Goal: Book appointment/travel/reservation

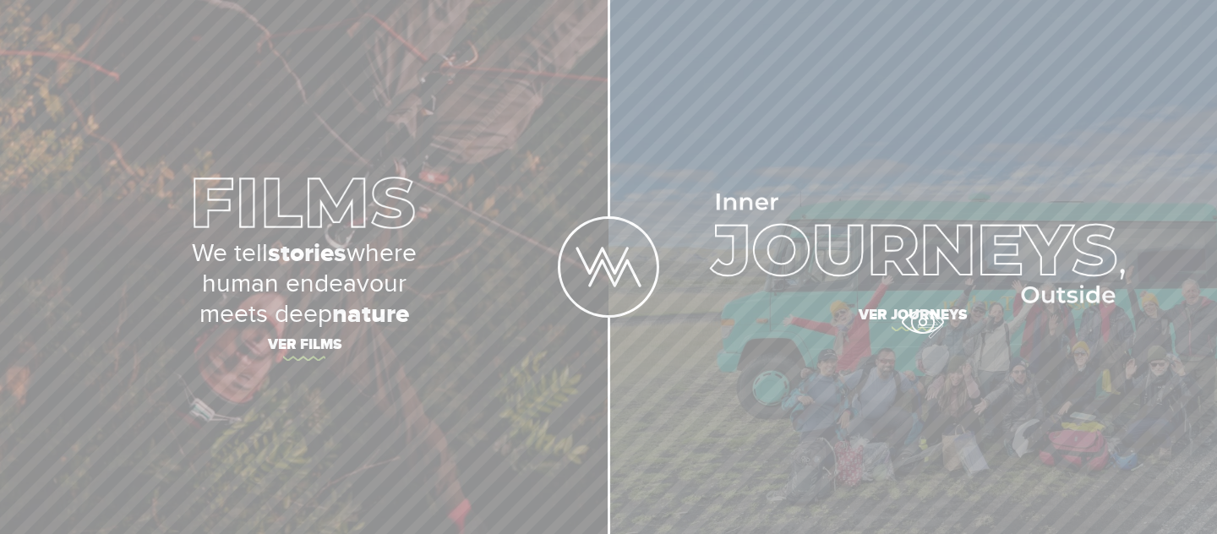
click at [923, 324] on span "Ver journeys" at bounding box center [912, 317] width 591 height 35
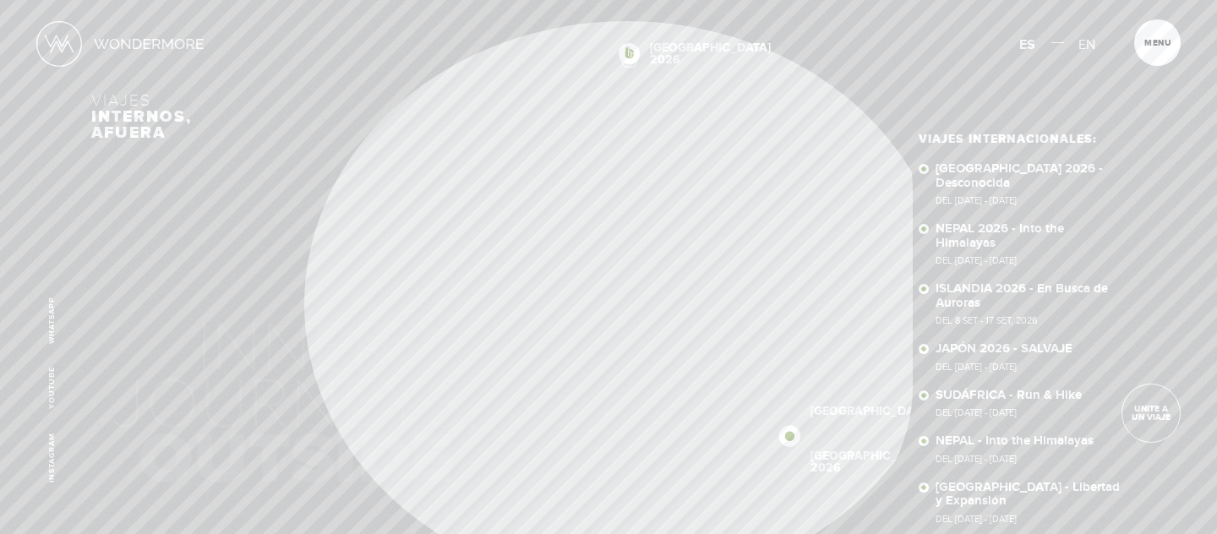
click at [627, 0] on div "Inicio Viajes Internacionales Sobre Wondermore Viajes Pasados Viajes a la Medid…" at bounding box center [608, 0] width 1217 height 0
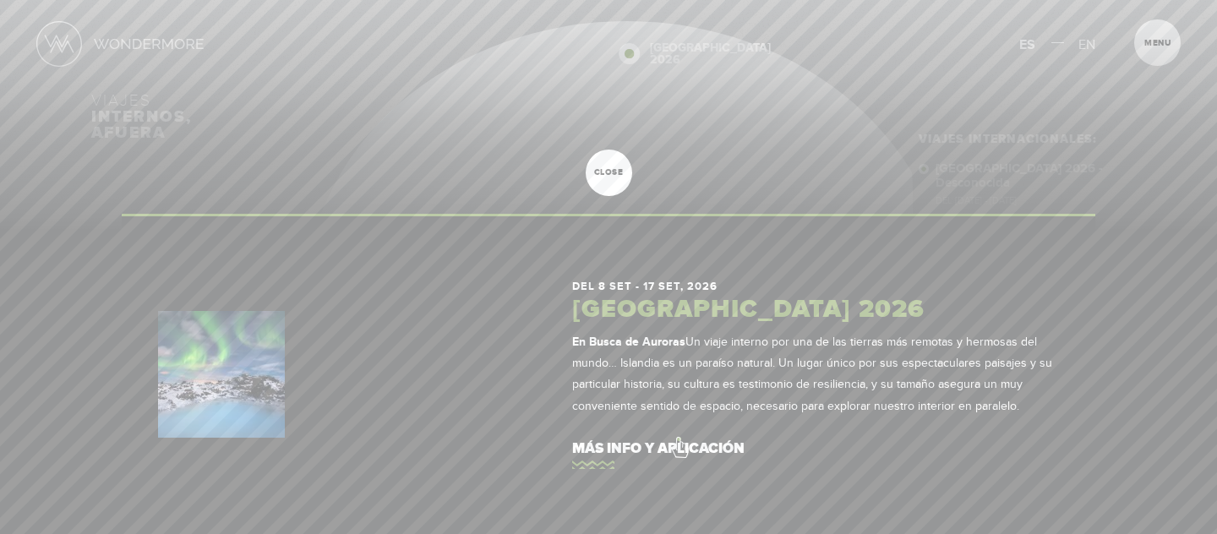
click at [684, 443] on link "más info y aplicación" at bounding box center [815, 449] width 487 height 48
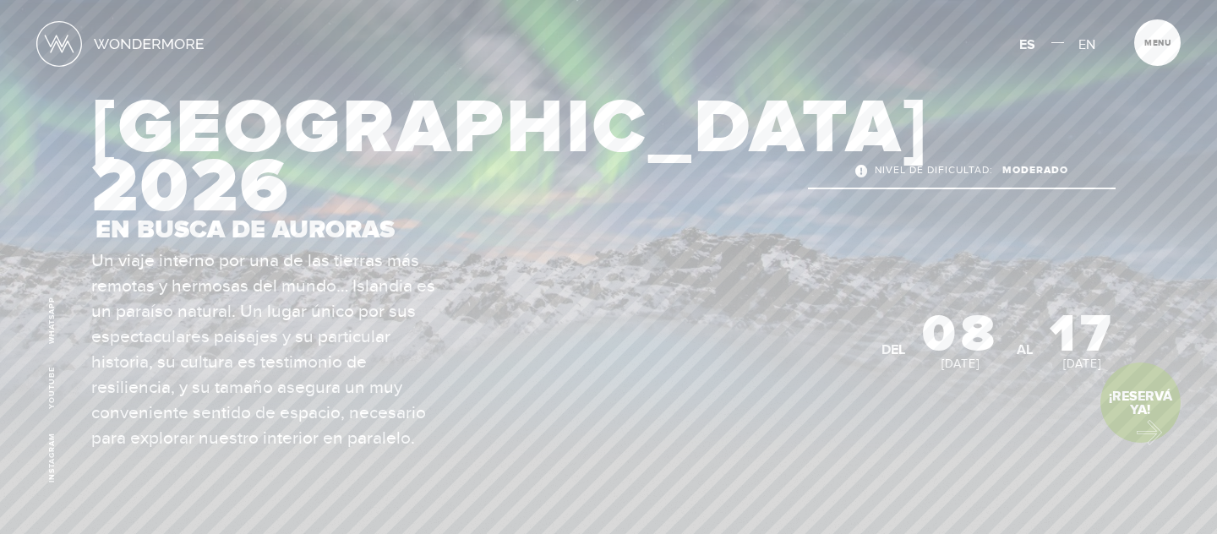
click at [1141, 428] on link "¡Reservá Ya!" at bounding box center [1140, 402] width 80 height 80
click at [1147, 392] on link "¡Reservá Ya!" at bounding box center [1140, 402] width 80 height 80
